Goal: Task Accomplishment & Management: Complete application form

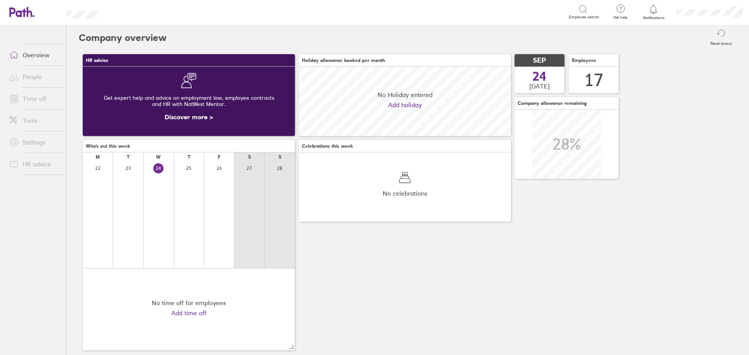
scroll to position [69, 212]
click at [48, 99] on link "Time off" at bounding box center [34, 99] width 63 height 16
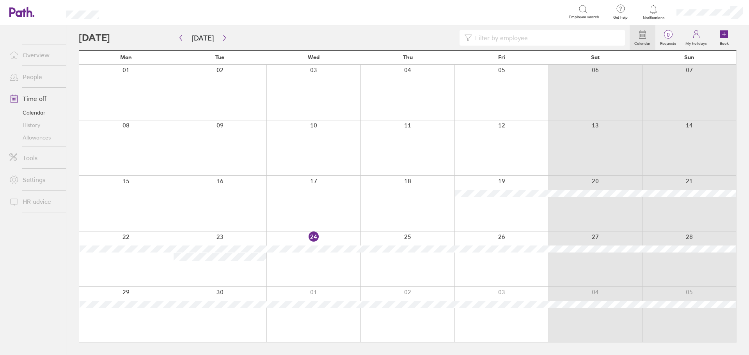
click at [312, 264] on div at bounding box center [313, 259] width 94 height 55
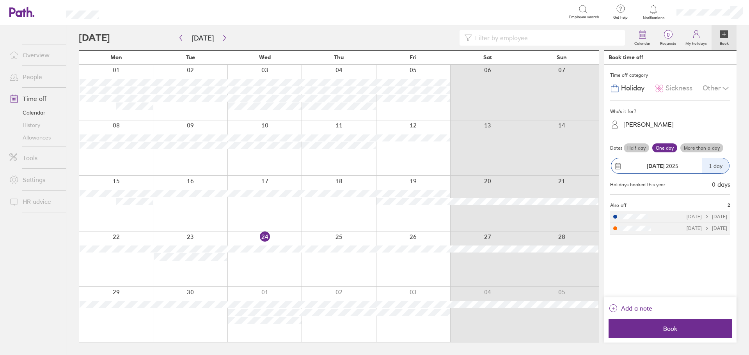
click at [271, 263] on div at bounding box center [264, 259] width 74 height 55
click at [719, 87] on div "Other" at bounding box center [717, 88] width 28 height 15
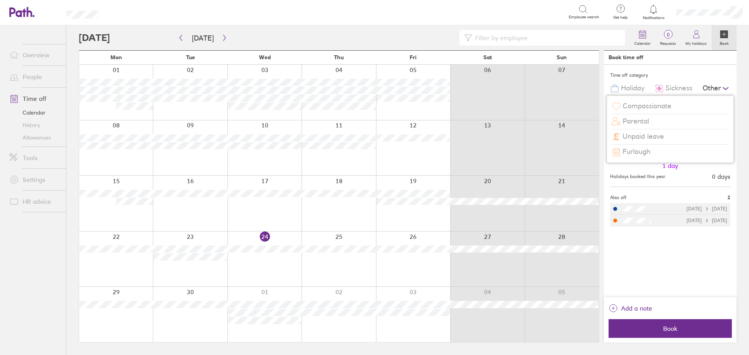
click at [651, 134] on span "Unpaid leave" at bounding box center [643, 137] width 41 height 8
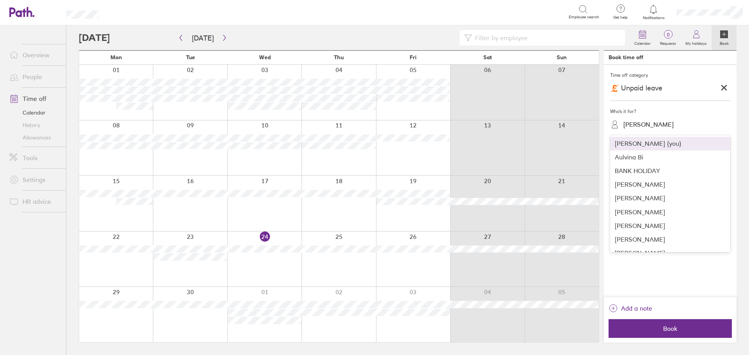
click at [654, 127] on div "Sayani Sainudeen" at bounding box center [649, 124] width 50 height 7
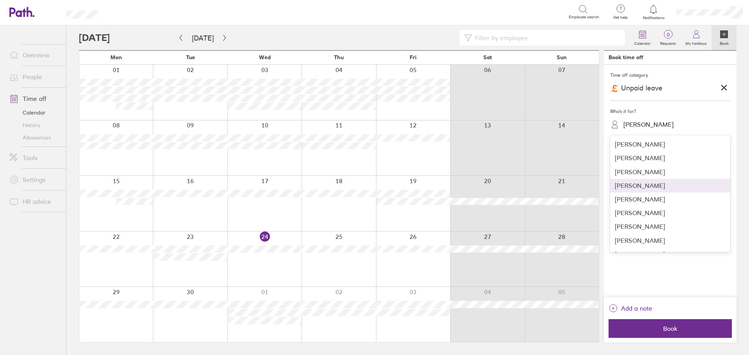
scroll to position [78, 0]
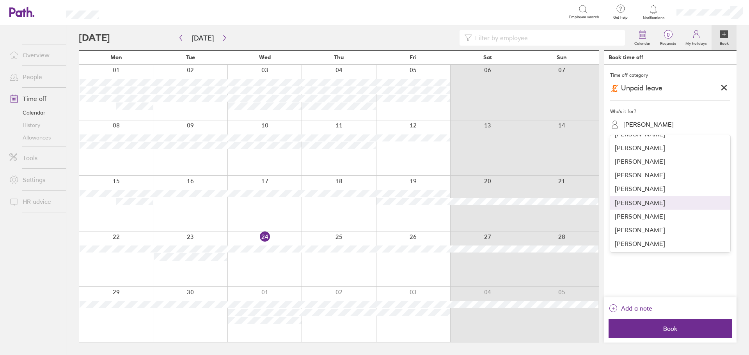
click at [649, 203] on div "Neelam Ishaq" at bounding box center [670, 203] width 120 height 14
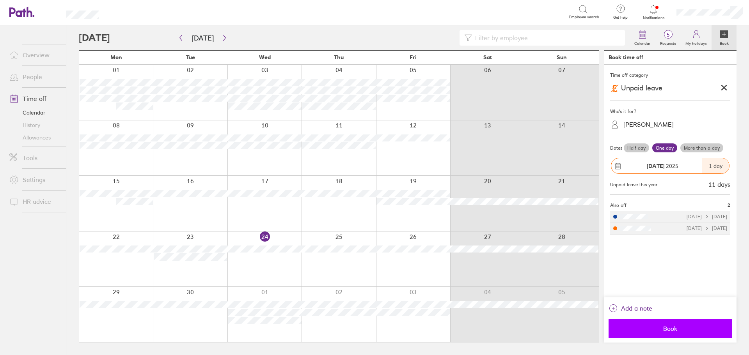
click at [665, 325] on button "Book" at bounding box center [670, 329] width 123 height 19
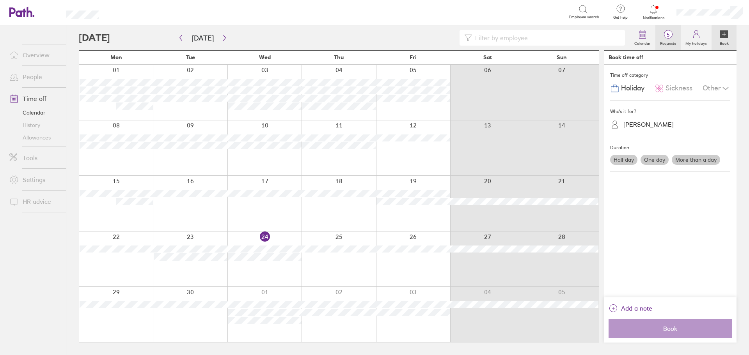
click at [677, 32] on span "5" at bounding box center [668, 35] width 25 height 6
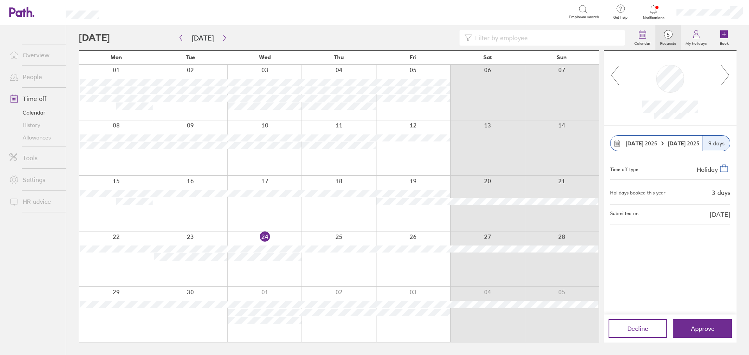
click at [725, 76] on icon at bounding box center [726, 75] width 10 height 21
click at [225, 40] on button "button" at bounding box center [225, 38] width 10 height 13
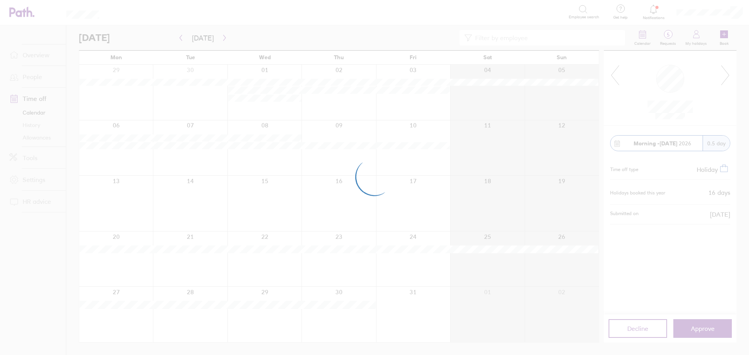
click at [181, 40] on div at bounding box center [374, 177] width 749 height 355
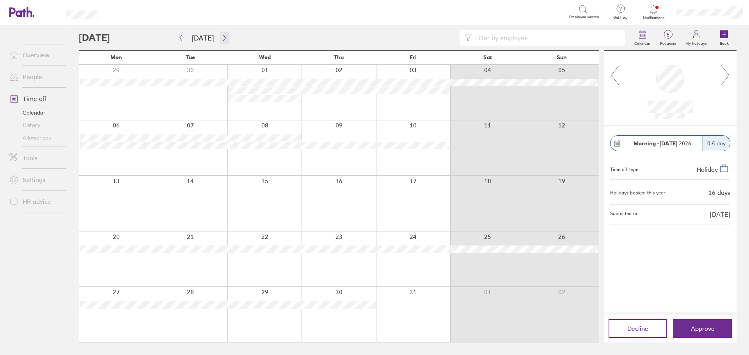
click at [224, 37] on icon "button" at bounding box center [225, 38] width 6 height 6
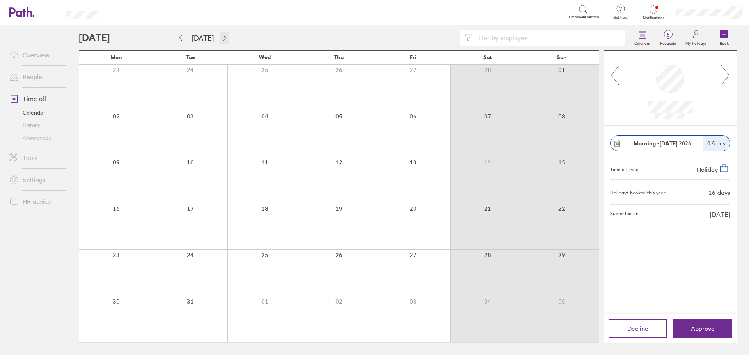
click at [224, 37] on icon "button" at bounding box center [225, 38] width 6 height 6
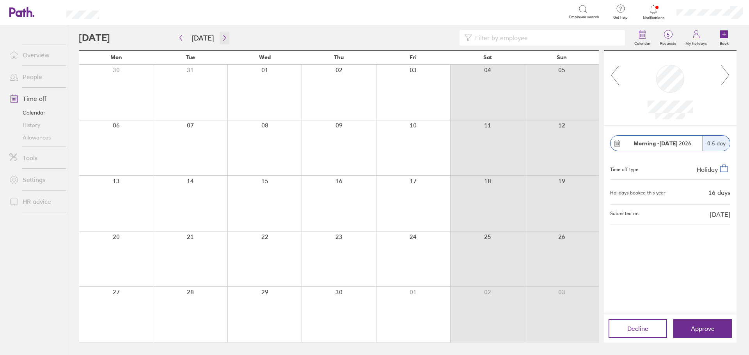
click at [224, 37] on icon "button" at bounding box center [225, 38] width 6 height 6
click at [33, 97] on link "Time off" at bounding box center [34, 99] width 63 height 16
